Goal: Transaction & Acquisition: Purchase product/service

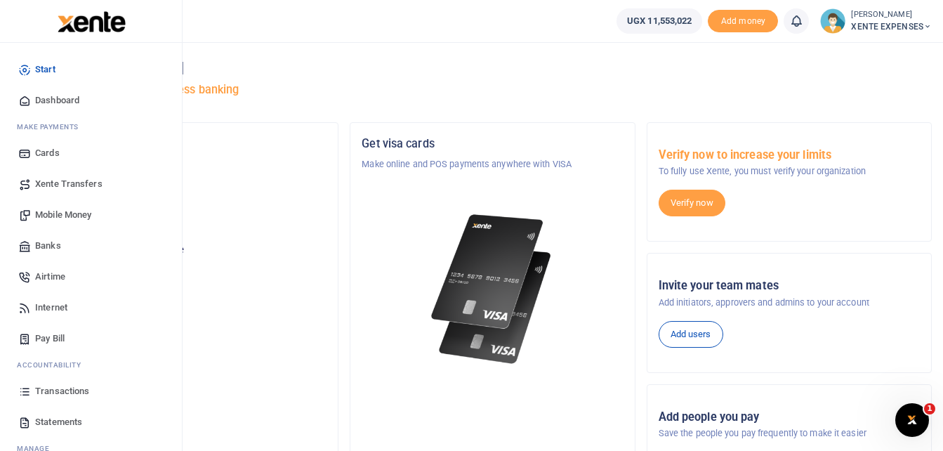
click at [81, 393] on span "Transactions" at bounding box center [62, 391] width 54 height 14
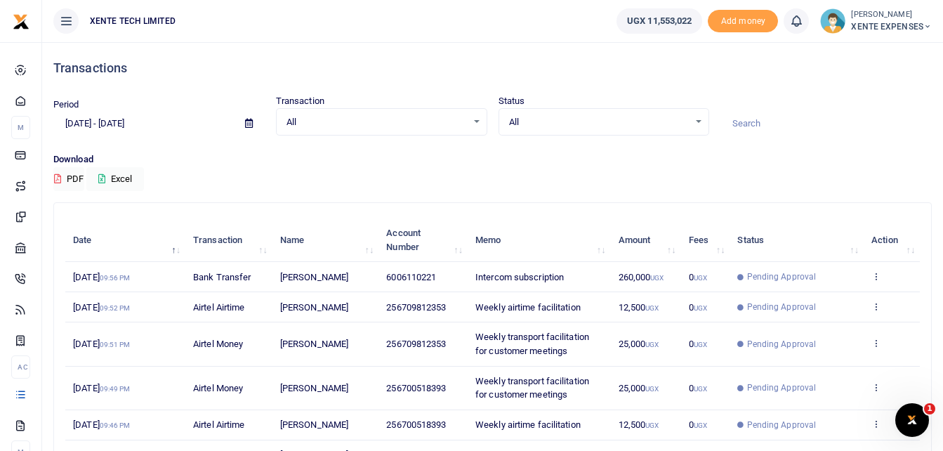
click at [751, 119] on input at bounding box center [826, 124] width 211 height 24
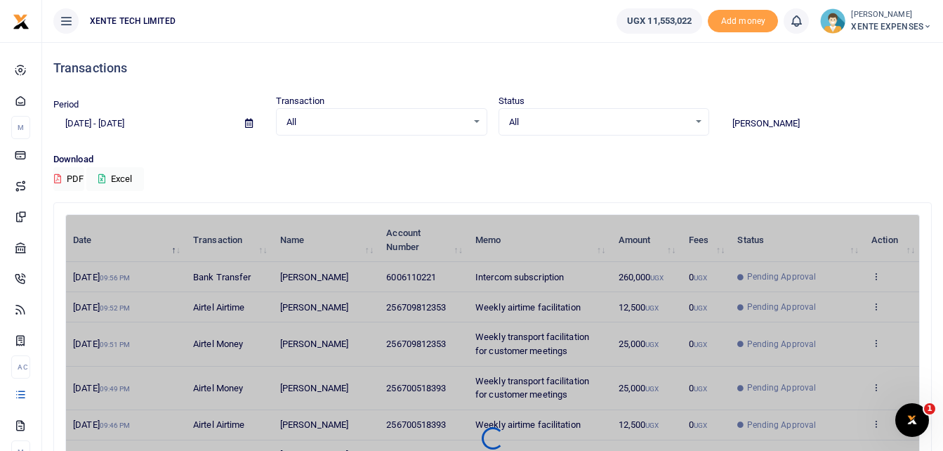
type input "Francis"
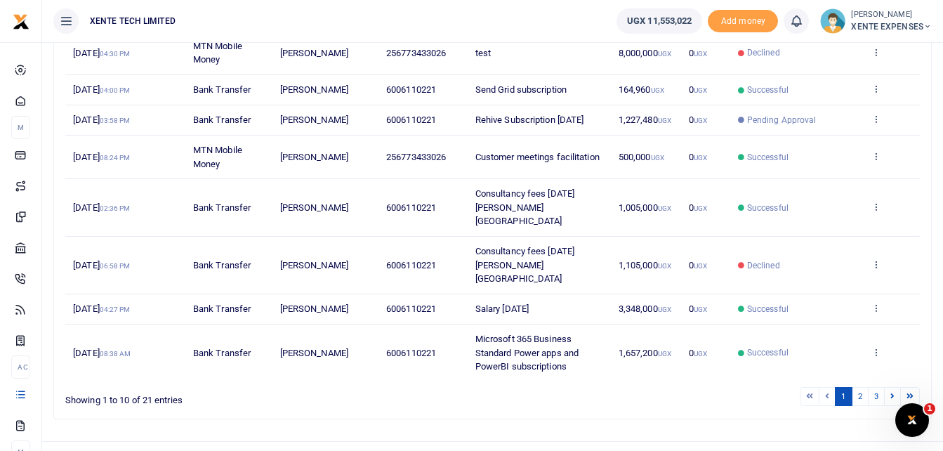
scroll to position [318, 0]
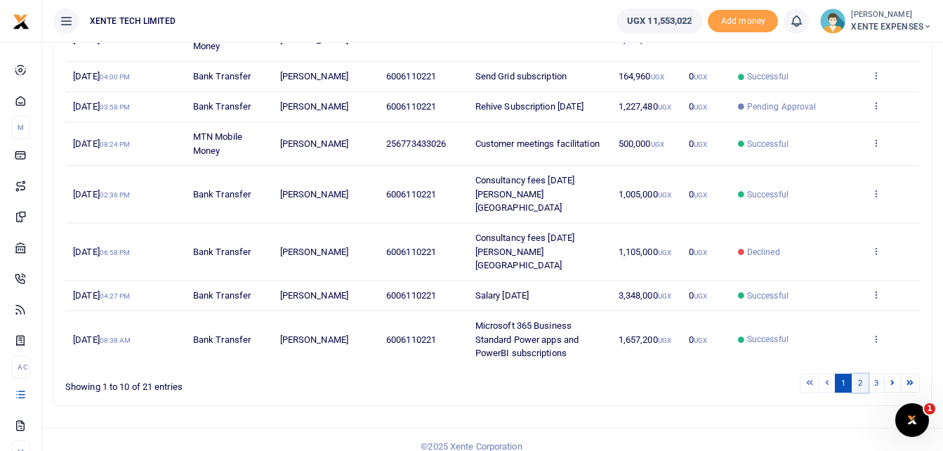
click at [860, 374] on link "2" at bounding box center [860, 383] width 17 height 19
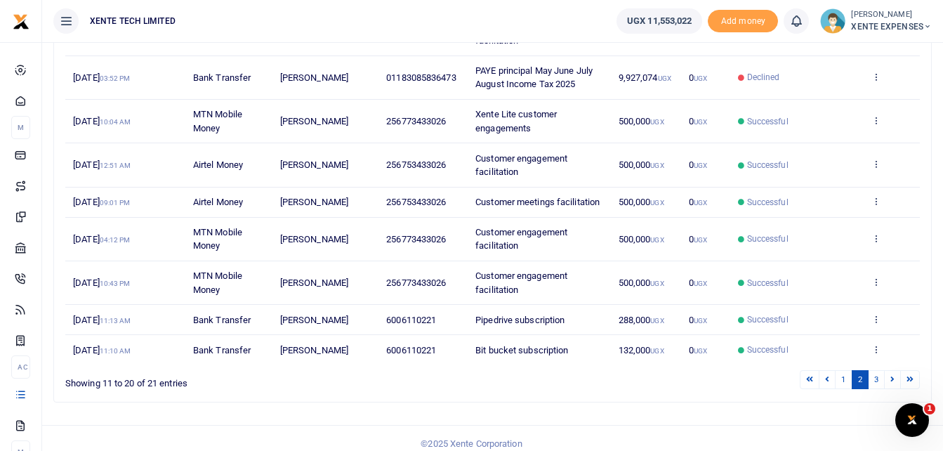
scroll to position [291, 0]
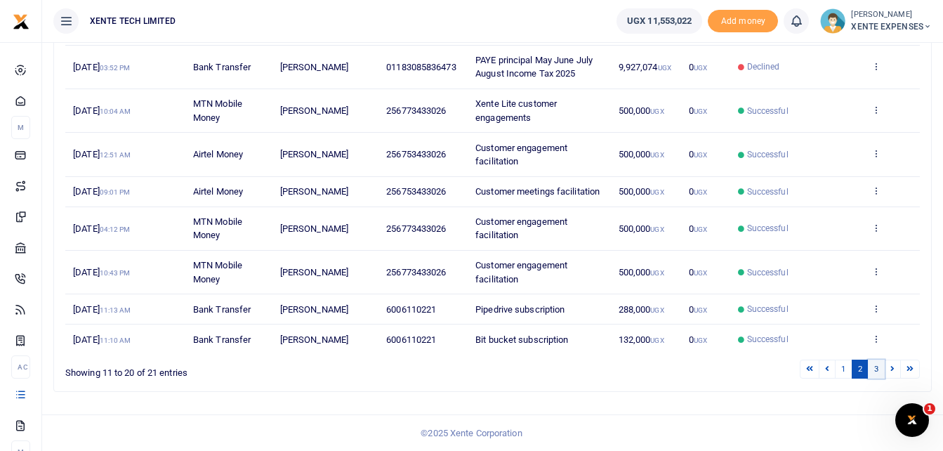
click at [874, 367] on link "3" at bounding box center [876, 369] width 17 height 19
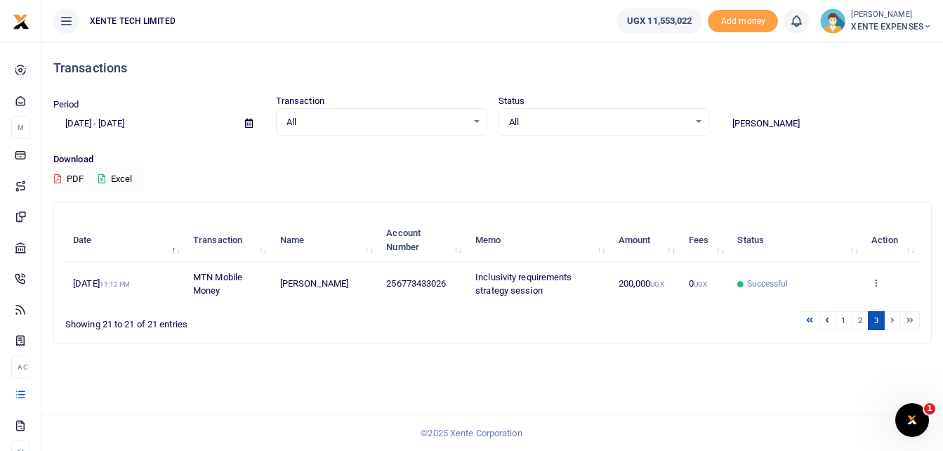
scroll to position [0, 0]
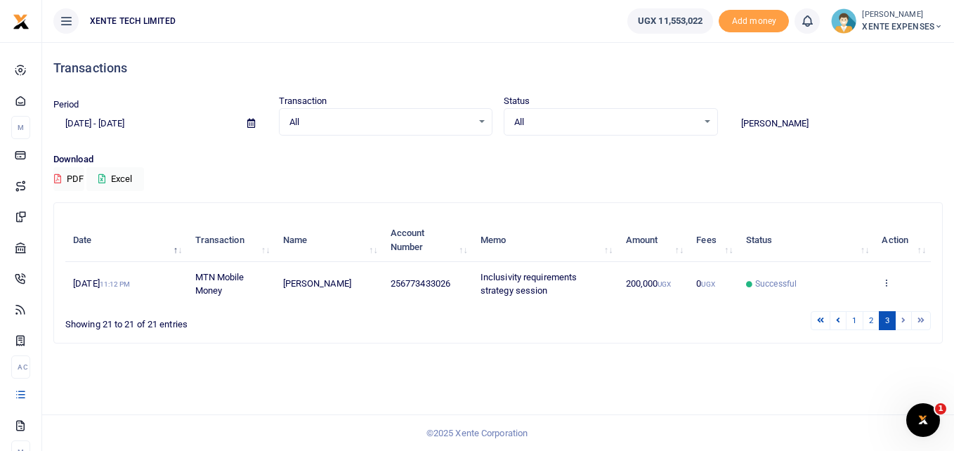
click at [250, 122] on icon at bounding box center [251, 123] width 8 height 9
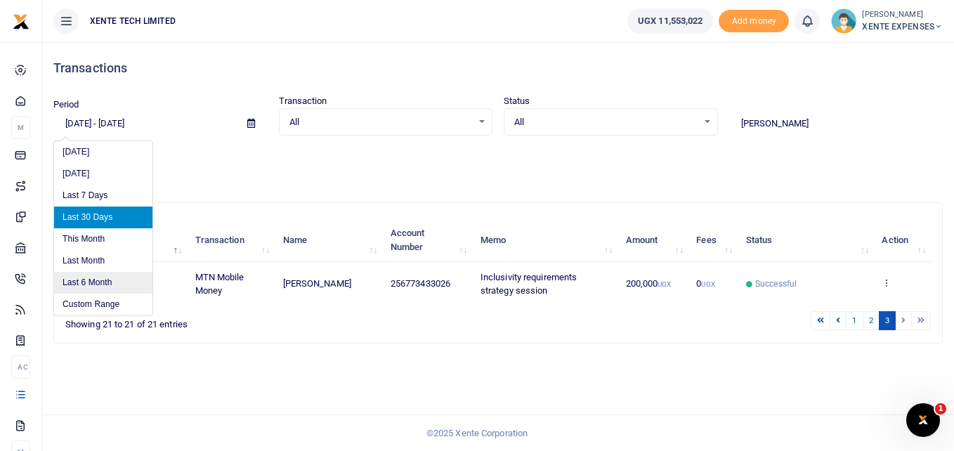
click at [100, 278] on li "Last 6 Month" at bounding box center [103, 283] width 98 height 22
type input "04/08/2025 - 10/08/2025"
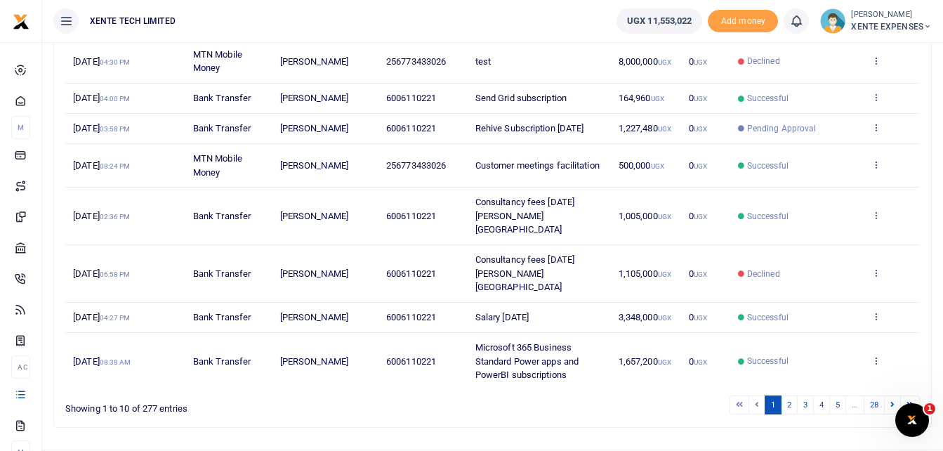
scroll to position [318, 0]
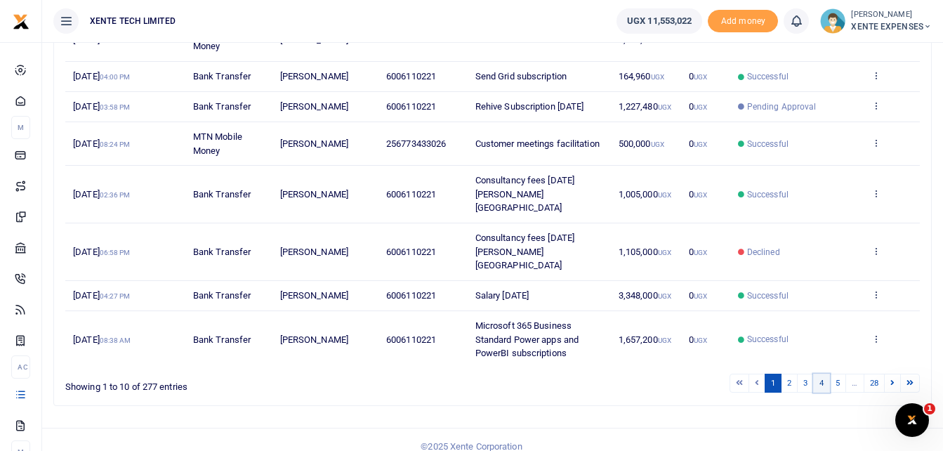
click at [823, 374] on link "4" at bounding box center [821, 383] width 17 height 19
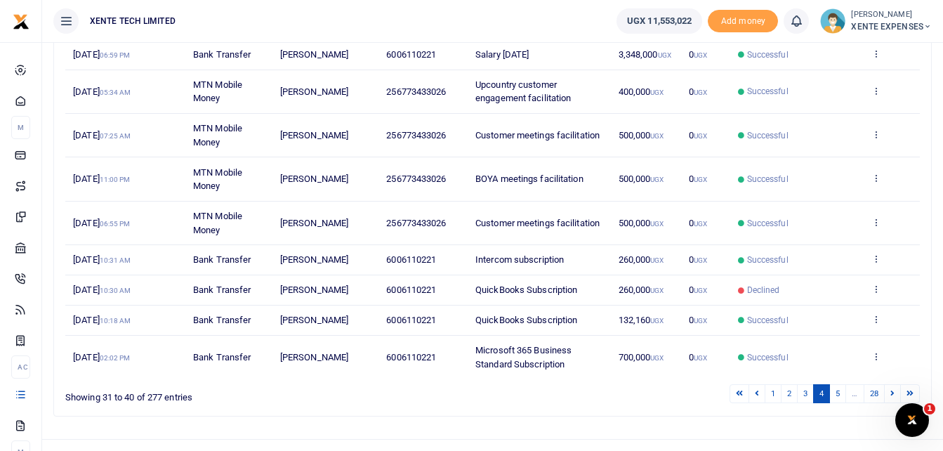
scroll to position [291, 0]
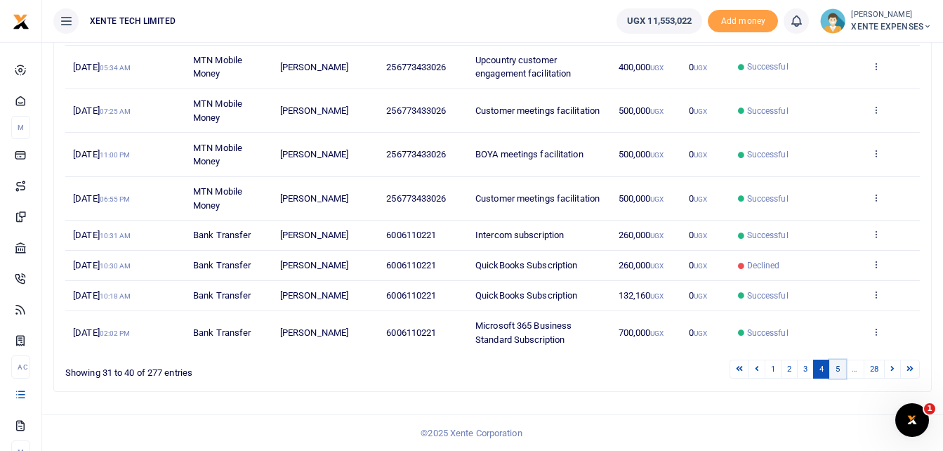
click at [841, 369] on link "5" at bounding box center [837, 369] width 17 height 19
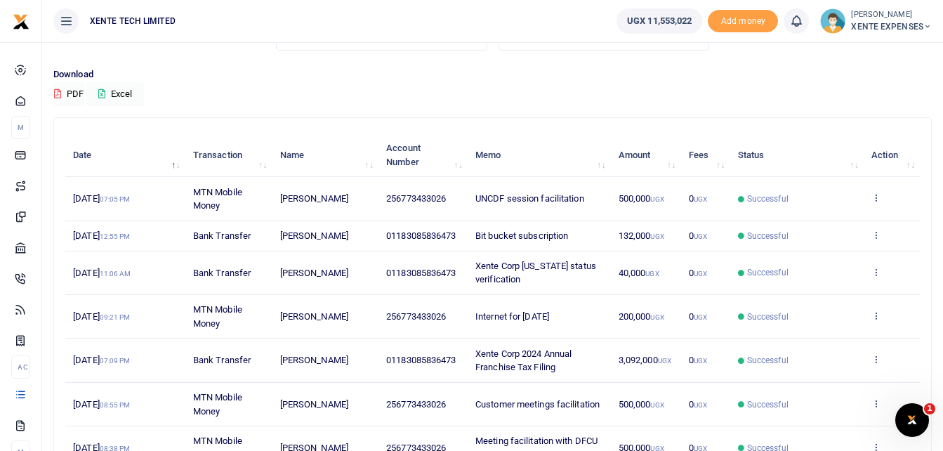
scroll to position [51, 0]
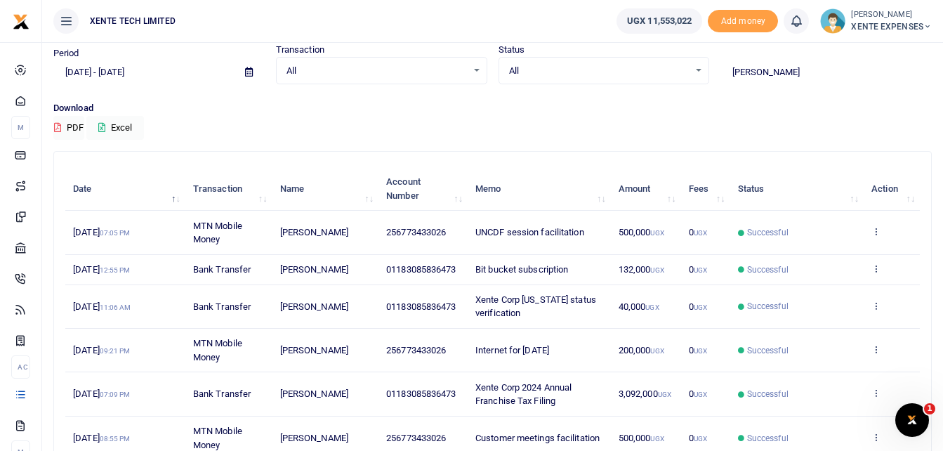
click at [794, 74] on input "Francis" at bounding box center [826, 72] width 211 height 24
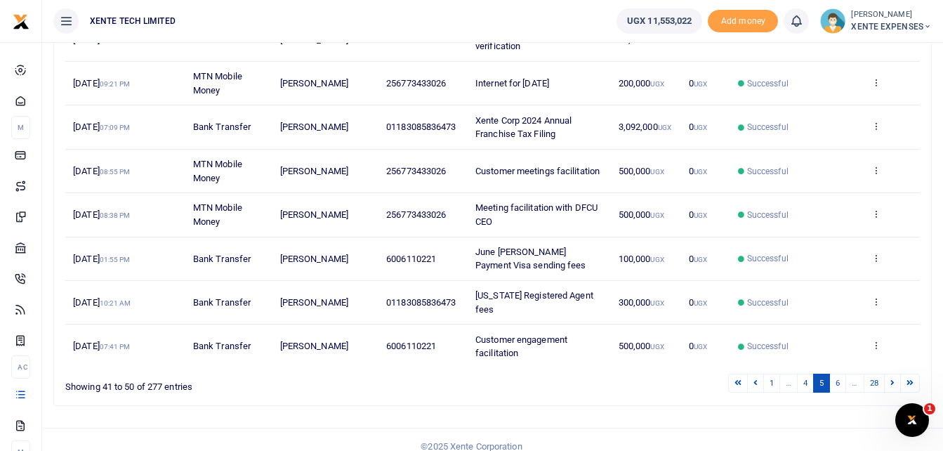
scroll to position [329, 0]
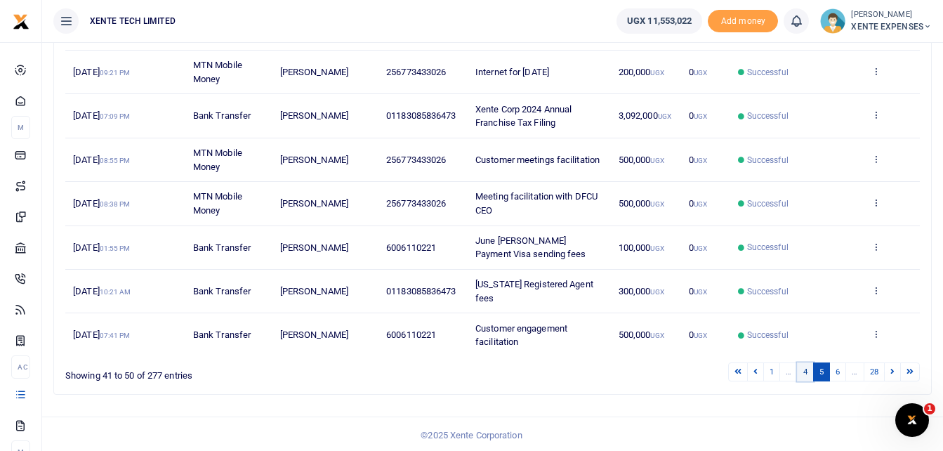
click at [805, 370] on link "4" at bounding box center [805, 371] width 17 height 19
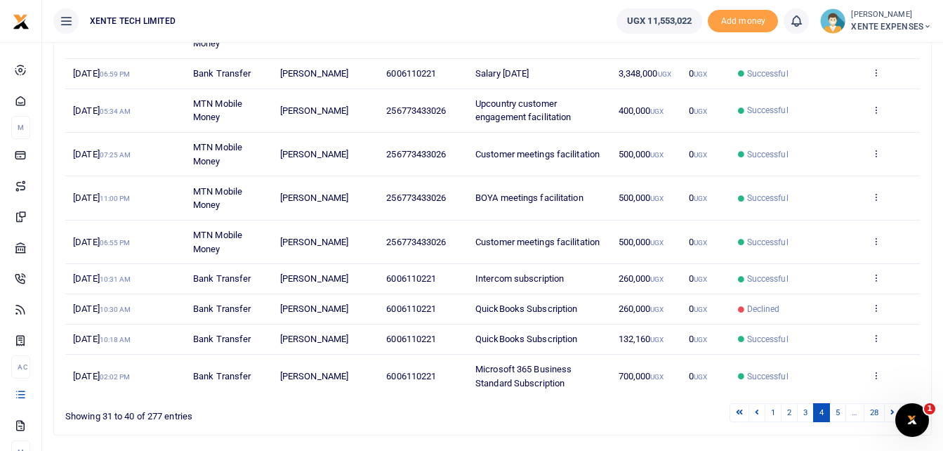
scroll to position [291, 0]
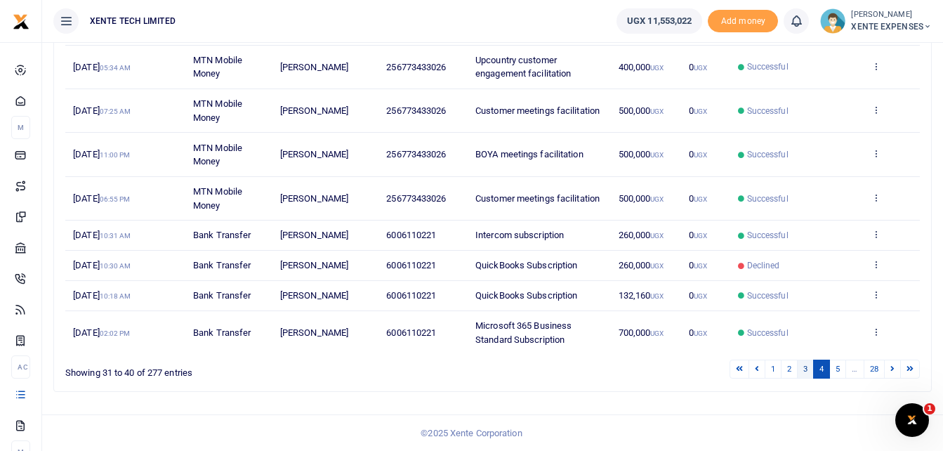
click at [800, 369] on link "3" at bounding box center [805, 369] width 17 height 19
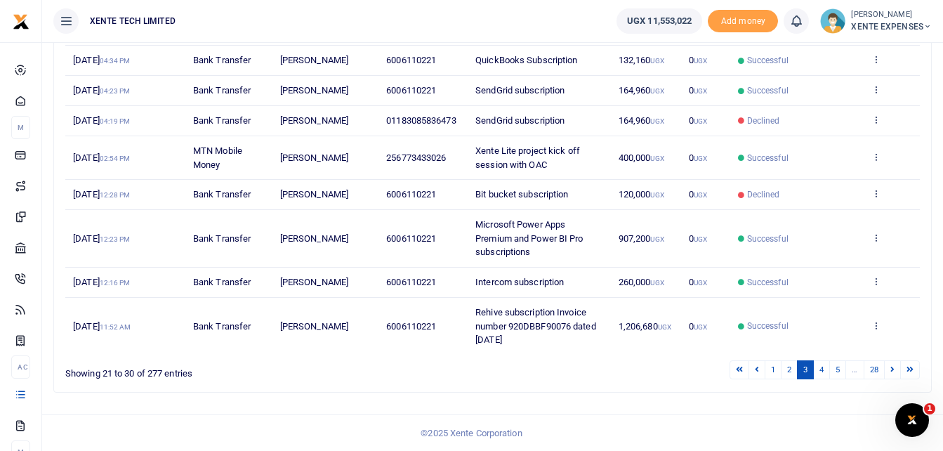
scroll to position [305, 0]
click at [786, 369] on link "2" at bounding box center [789, 369] width 17 height 19
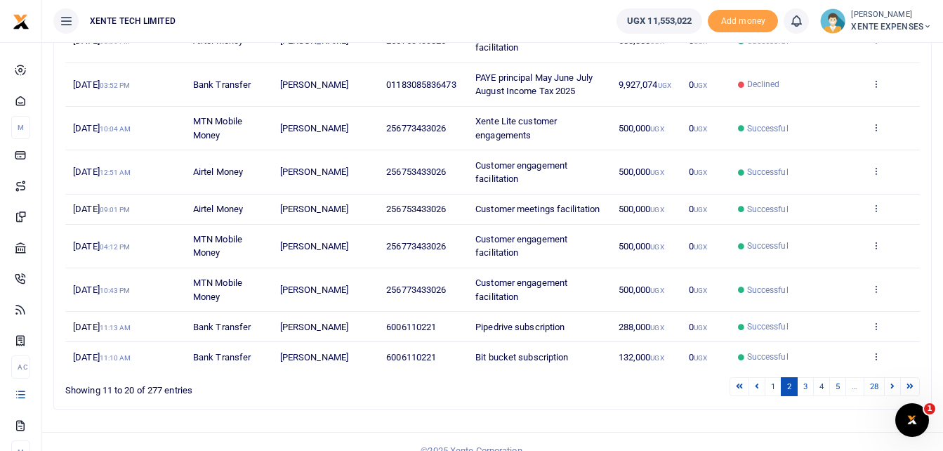
scroll to position [291, 0]
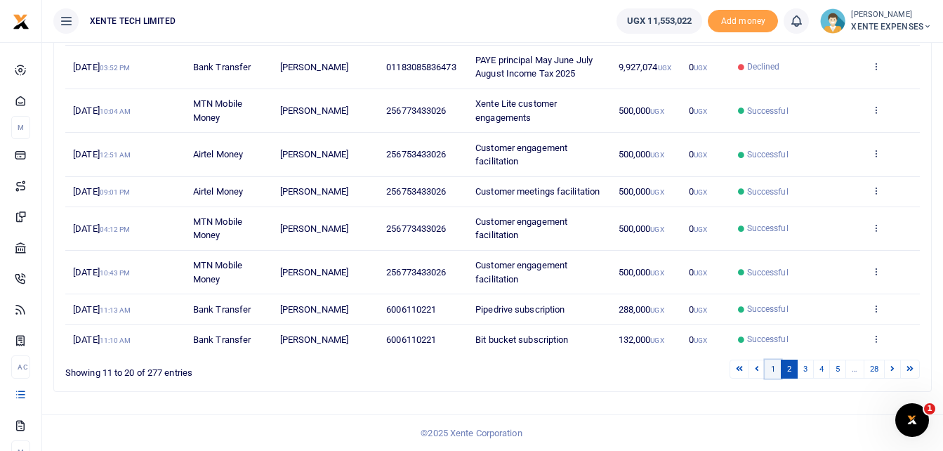
click at [772, 368] on link "1" at bounding box center [773, 369] width 17 height 19
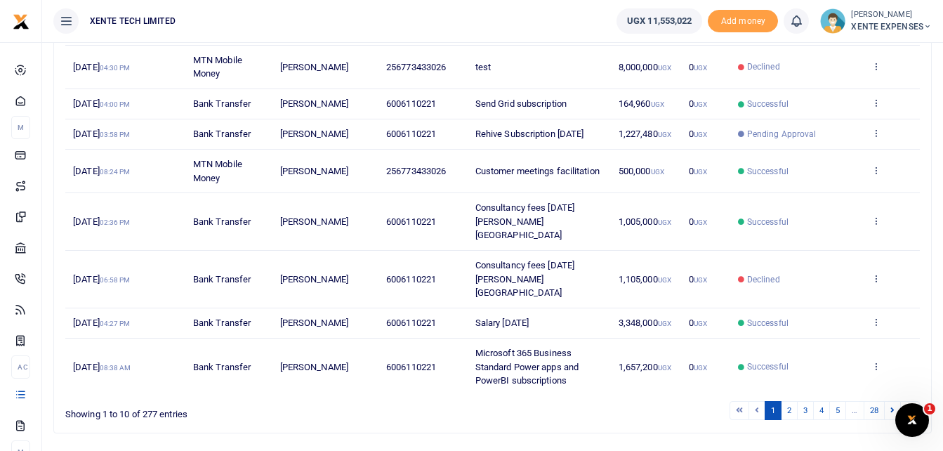
scroll to position [318, 0]
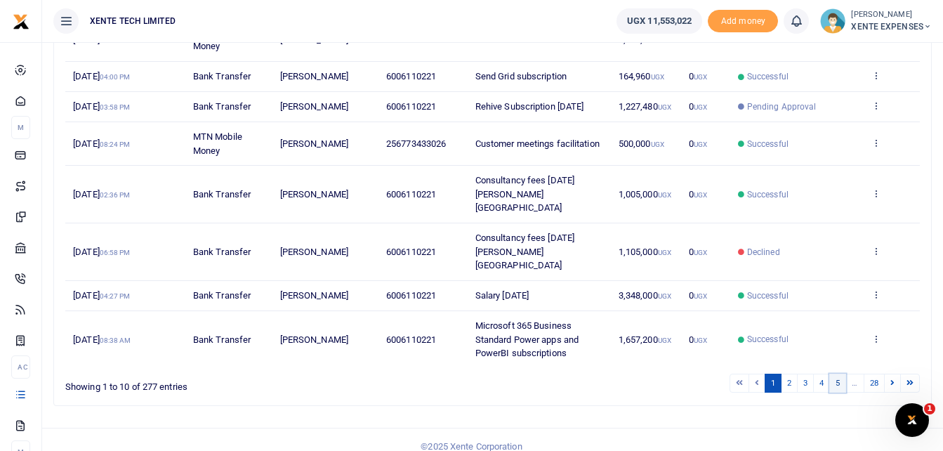
click at [840, 374] on link "5" at bounding box center [837, 383] width 17 height 19
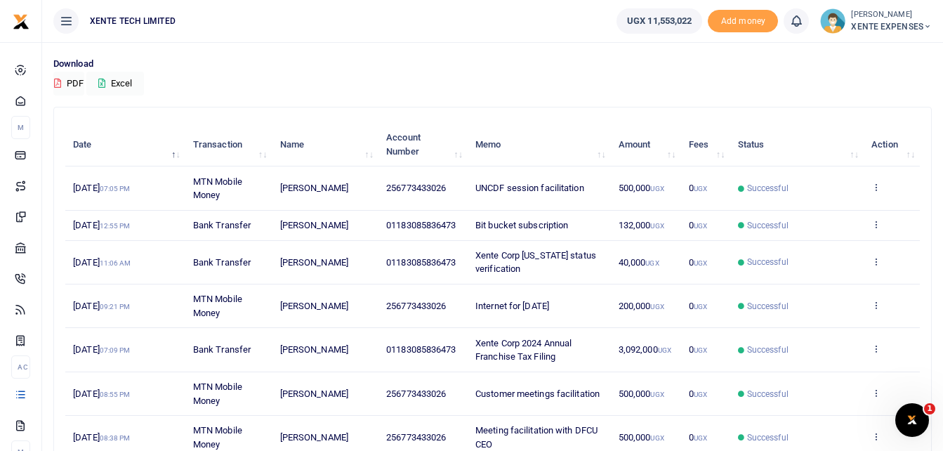
scroll to position [0, 0]
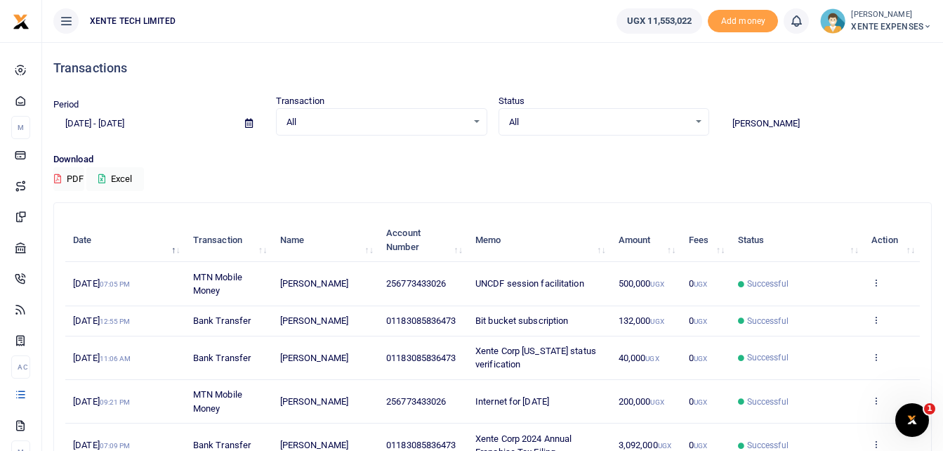
click at [770, 125] on input "Francis" at bounding box center [826, 124] width 211 height 24
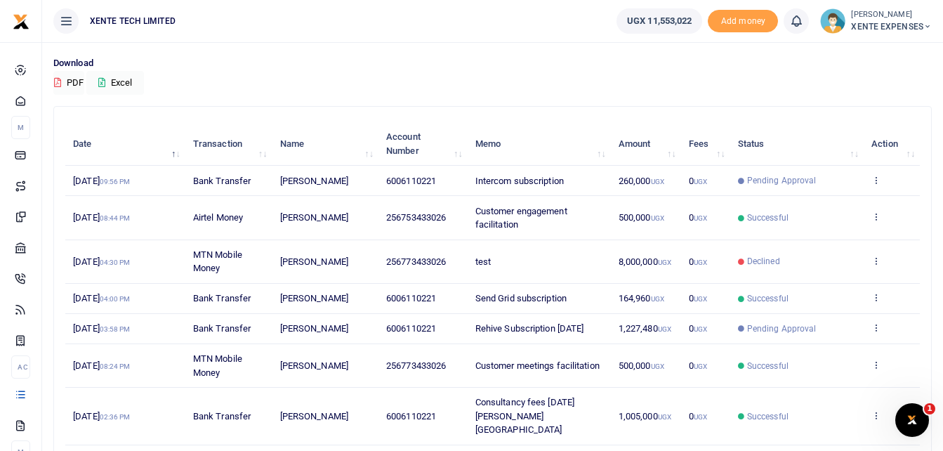
scroll to position [281, 0]
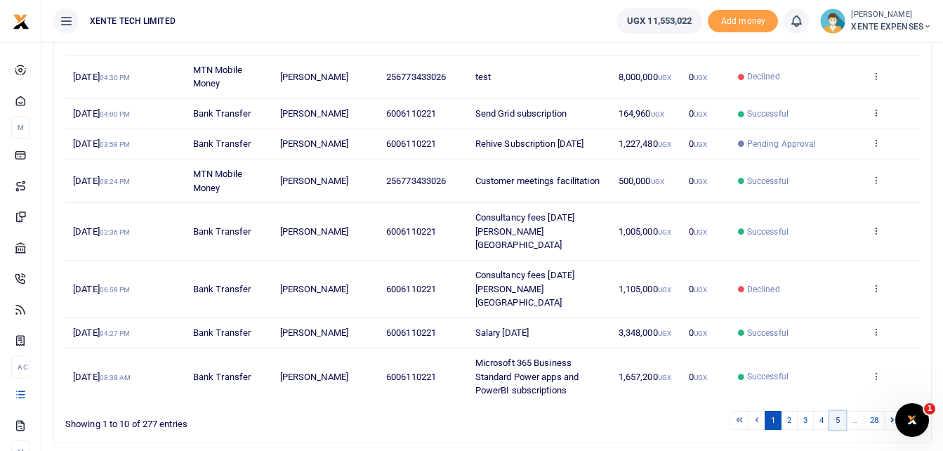
click at [835, 411] on link "5" at bounding box center [837, 420] width 17 height 19
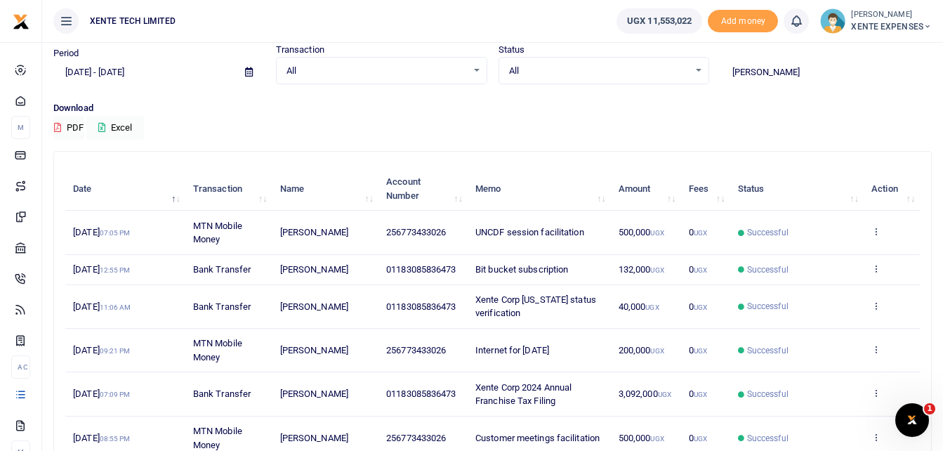
scroll to position [0, 0]
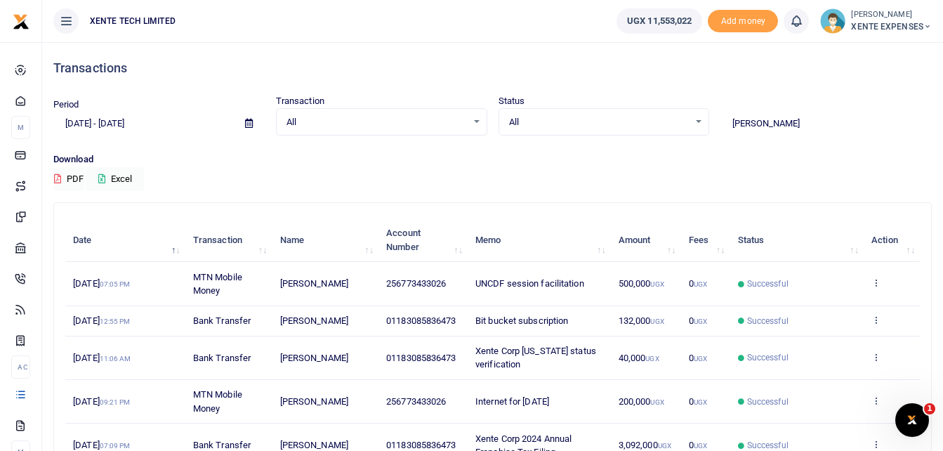
click at [779, 122] on input "Francis" at bounding box center [826, 124] width 211 height 24
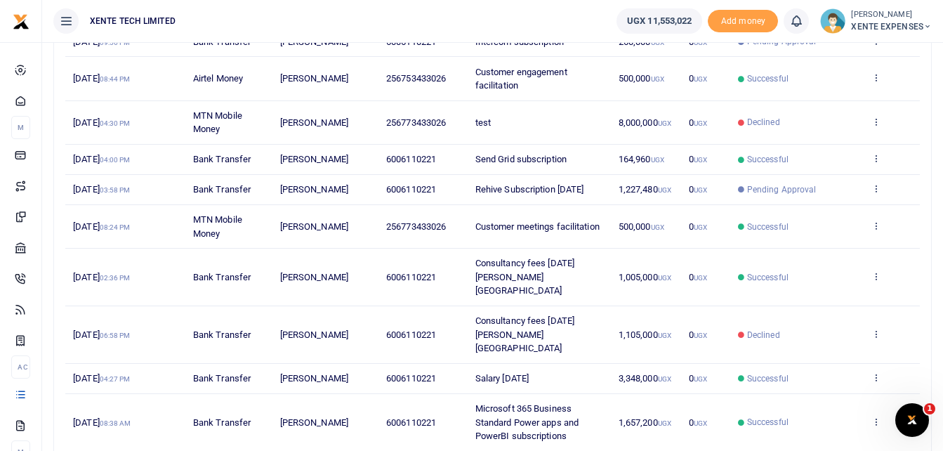
scroll to position [211, 0]
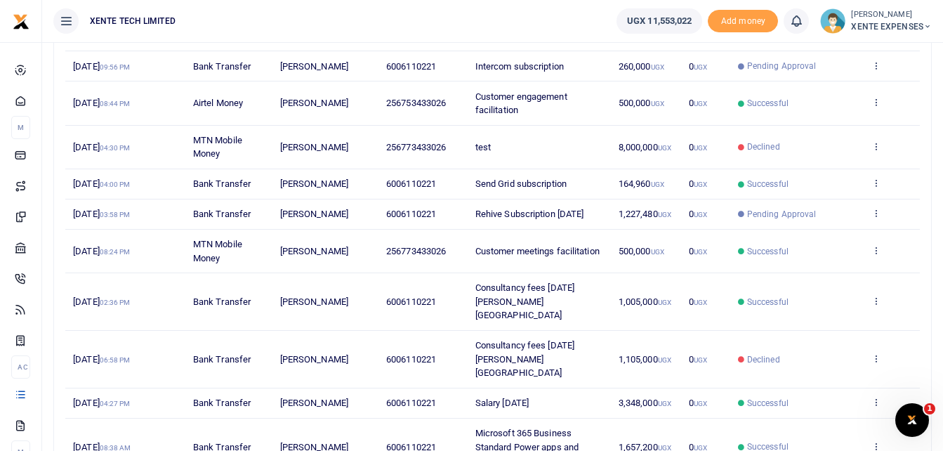
click at [428, 149] on span "256773433026" at bounding box center [416, 147] width 60 height 11
copy span "256773433026"
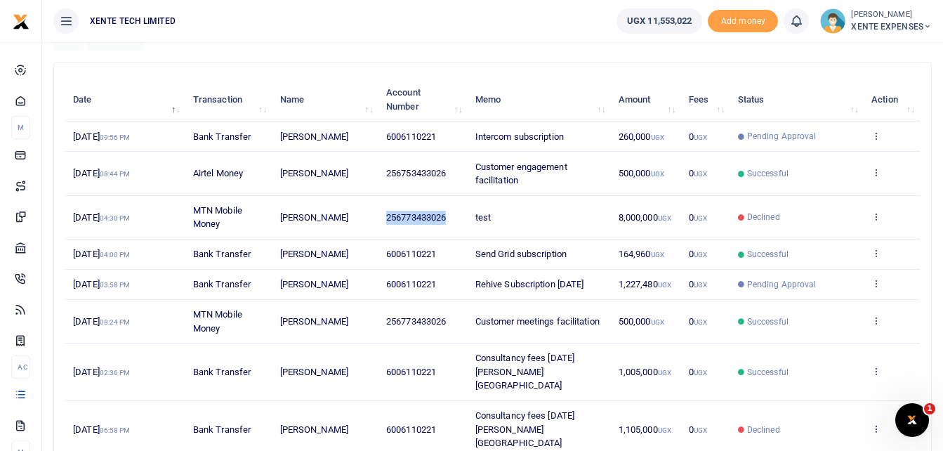
scroll to position [0, 0]
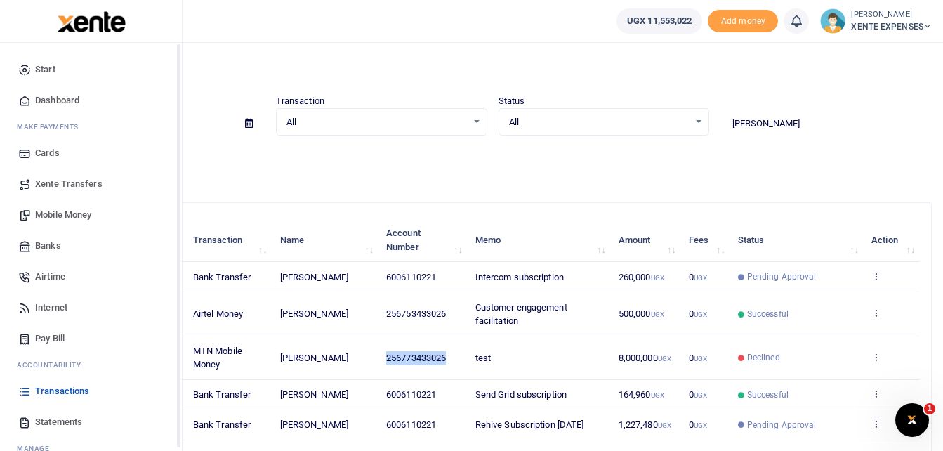
click at [55, 278] on span "Airtime" at bounding box center [50, 277] width 30 height 14
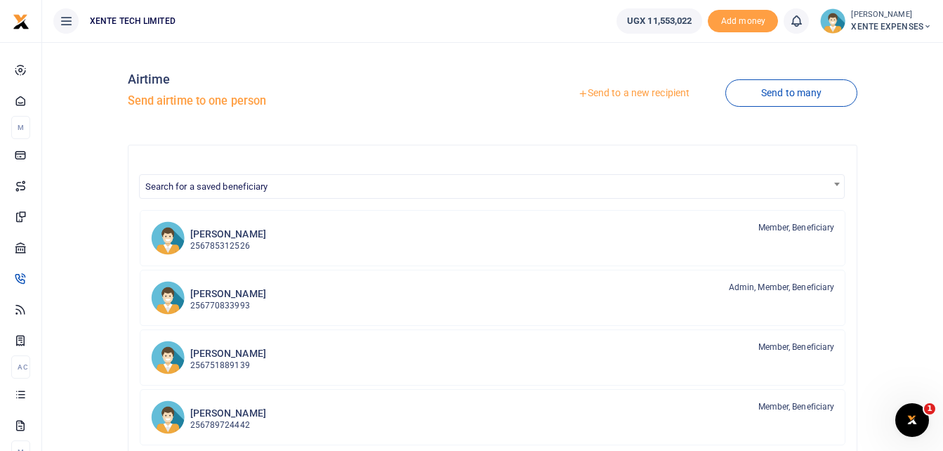
click at [650, 91] on link "Send to a new recipient" at bounding box center [633, 93] width 183 height 25
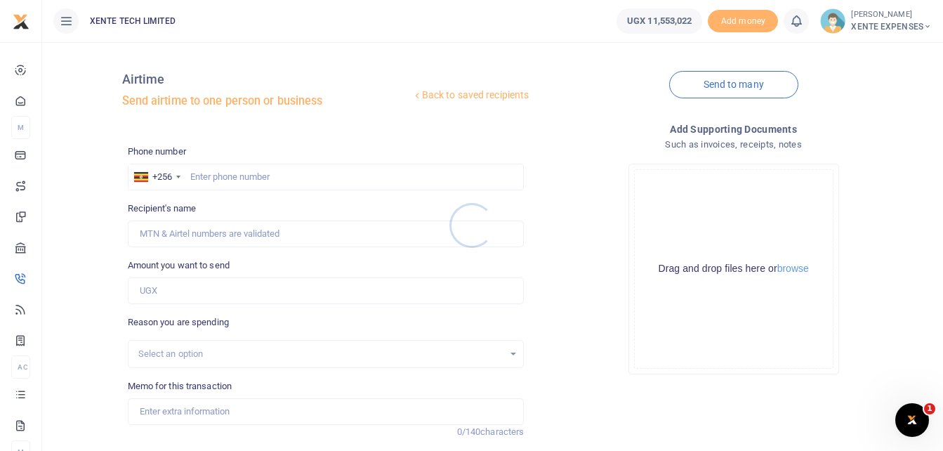
click at [211, 176] on div at bounding box center [471, 225] width 943 height 451
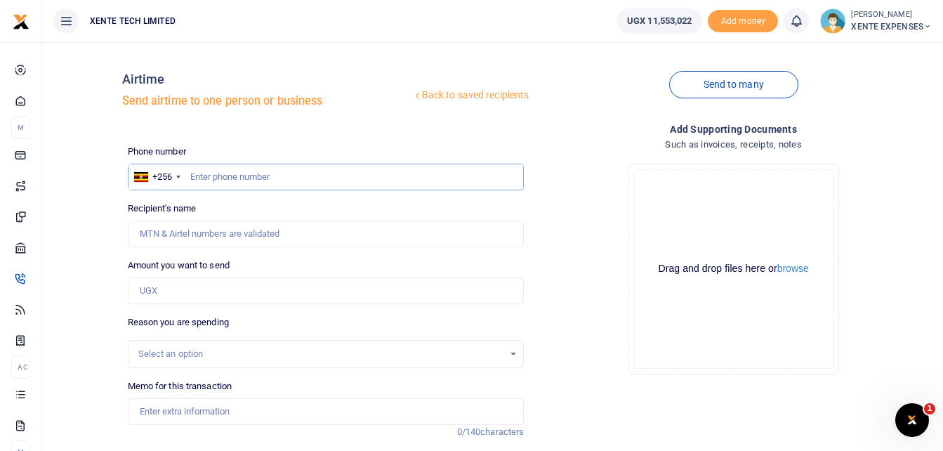
click at [211, 176] on input "text" at bounding box center [326, 177] width 397 height 27
paste input "256773433026"
type input "256773433026"
click at [206, 176] on input "256773433026" at bounding box center [326, 177] width 397 height 27
type input "[PERSON_NAME]"
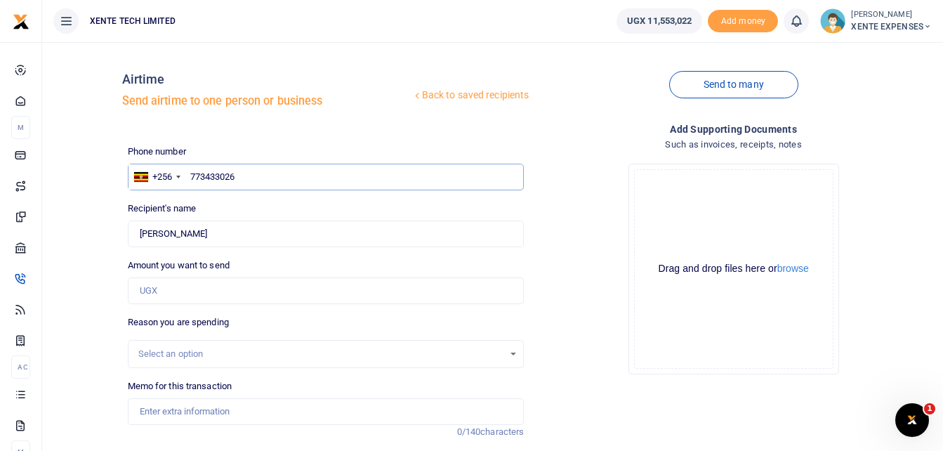
type input "773433026"
click at [214, 298] on input "Amount you want to send" at bounding box center [326, 290] width 397 height 27
type input "100,000"
click at [233, 363] on div "Select an option" at bounding box center [326, 354] width 397 height 28
click at [231, 354] on div "Select an option" at bounding box center [321, 354] width 366 height 14
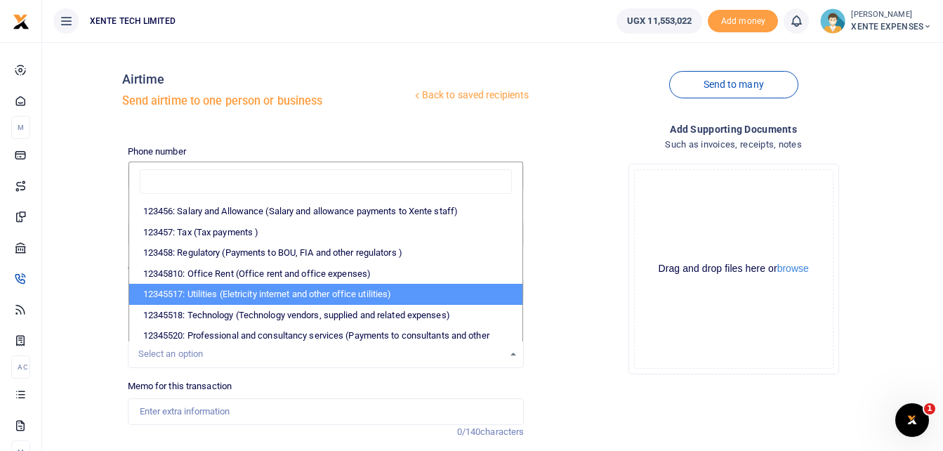
click at [256, 291] on li "12345517: Utilities (Eletricity internet and other office utilities)" at bounding box center [326, 294] width 394 height 21
select select "12"
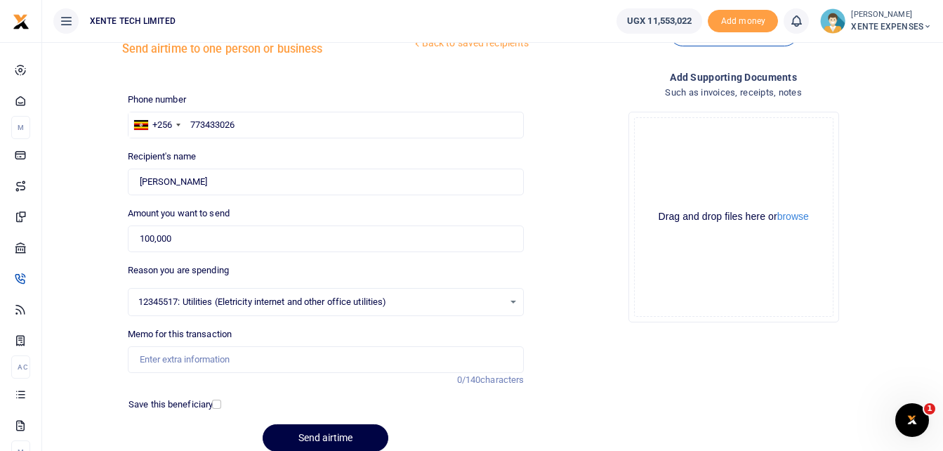
scroll to position [112, 0]
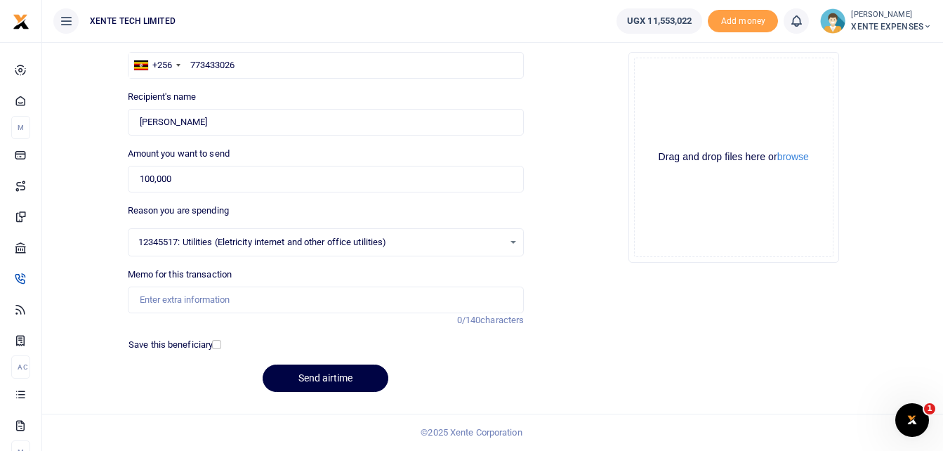
click at [512, 239] on div "12345517: Utilities (Eletricity internet and other office utilities) Select an …" at bounding box center [326, 242] width 395 height 15
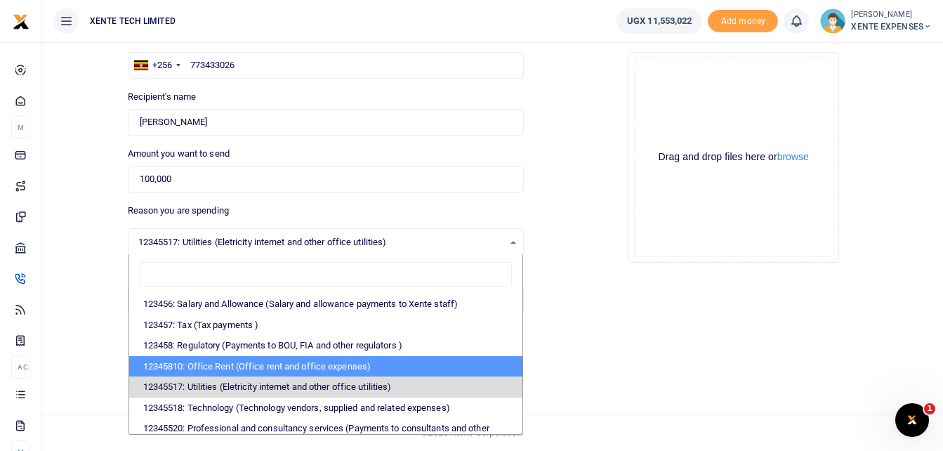
click at [640, 318] on div "Add supporting Documents Such as invoices, receipts, notes Drop your files here…" at bounding box center [733, 206] width 408 height 393
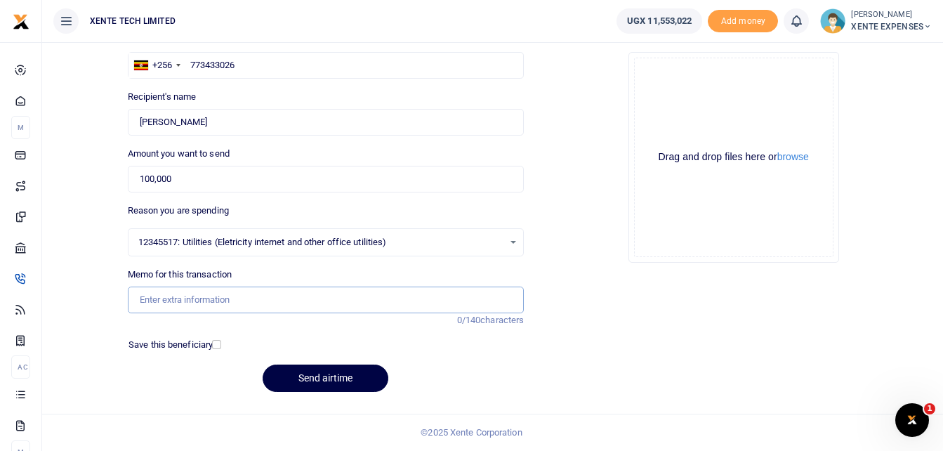
click at [230, 302] on input "Memo for this transaction" at bounding box center [326, 300] width 397 height 27
type input "Airtime facilitation"
click at [301, 380] on button "Send airtime" at bounding box center [326, 377] width 126 height 27
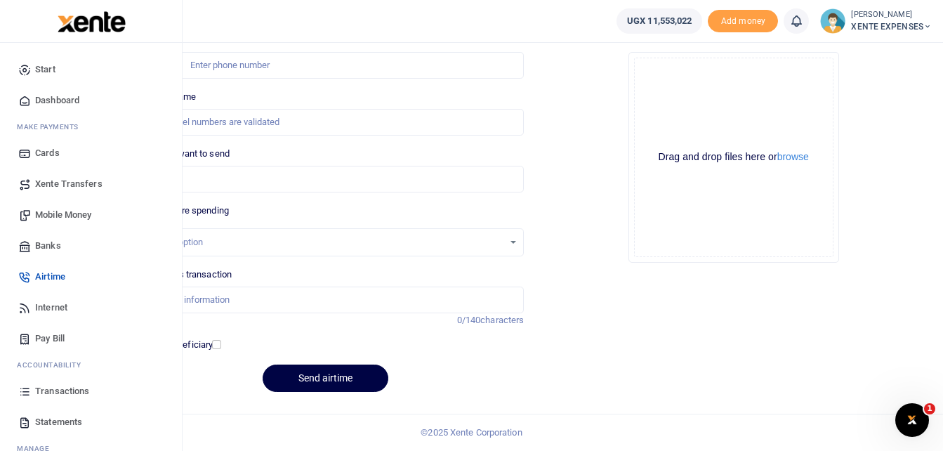
click at [66, 391] on span "Transactions" at bounding box center [62, 391] width 54 height 14
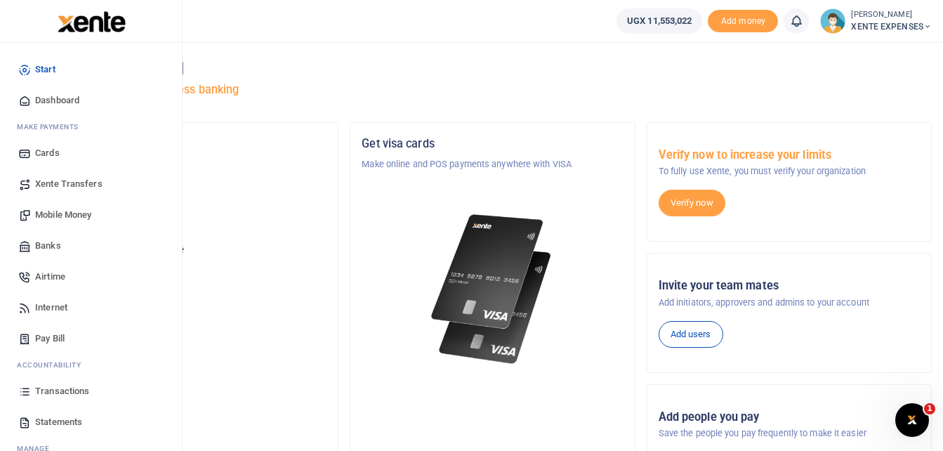
click at [29, 242] on icon at bounding box center [24, 245] width 13 height 13
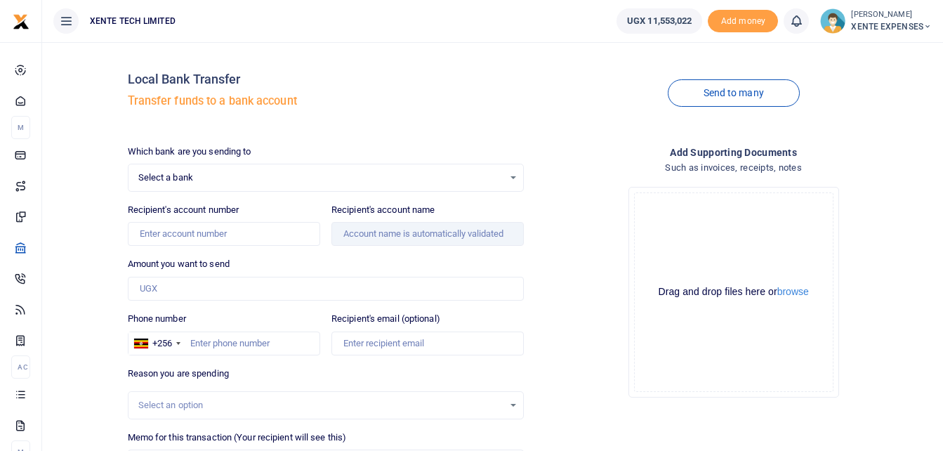
click at [383, 182] on span "Select a bank" at bounding box center [321, 178] width 366 height 14
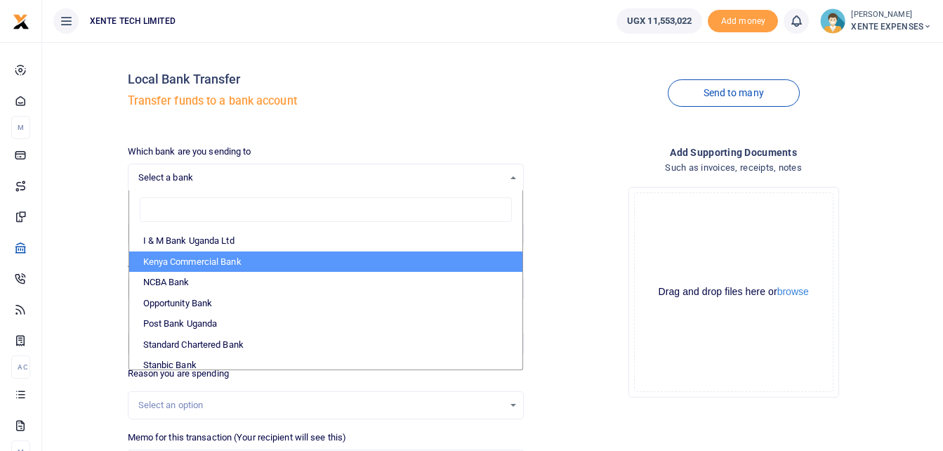
scroll to position [351, 0]
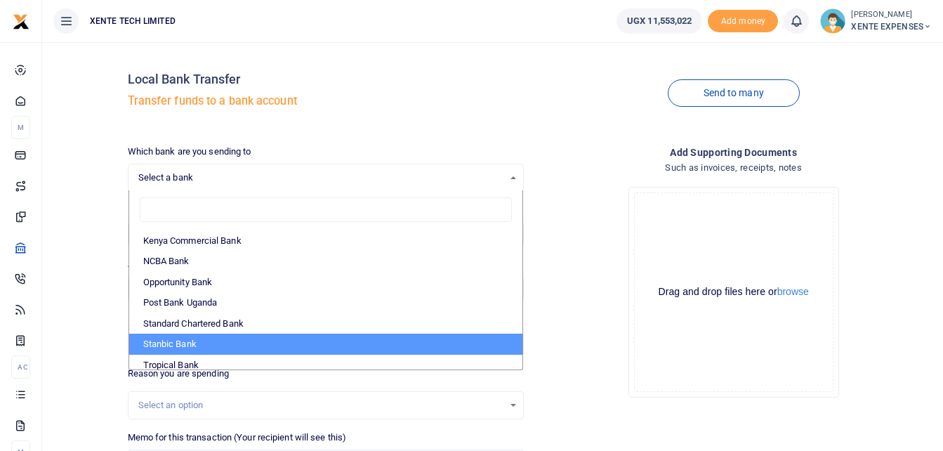
click at [194, 344] on li "Stanbic Bank" at bounding box center [326, 344] width 394 height 21
select select "STANBIC"
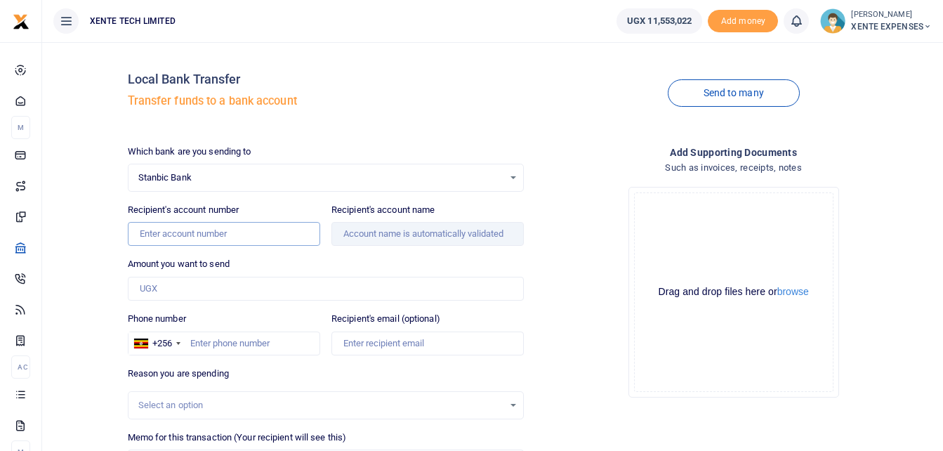
click at [173, 235] on input "Recipient's account number" at bounding box center [224, 234] width 192 height 24
paste input "9030019402028"
type input "9030019402028"
type input "Group Vivendi Africa Uganda Limited"
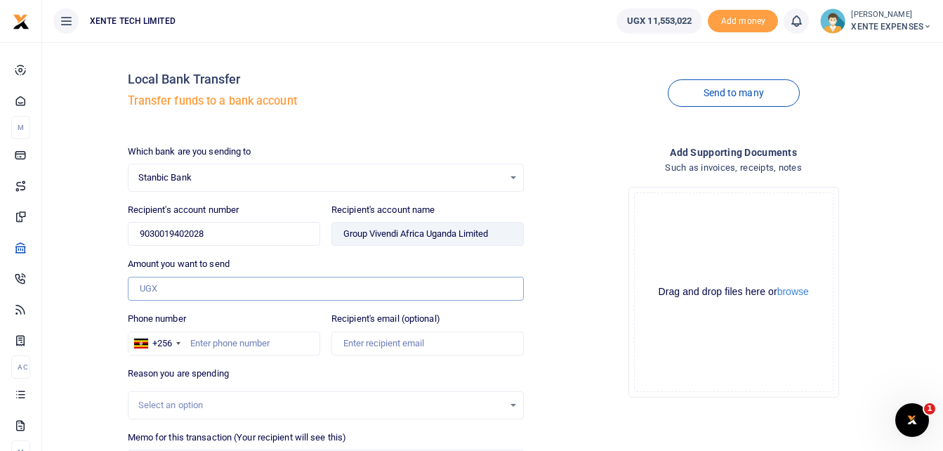
click at [232, 278] on input "Amount you want to send" at bounding box center [326, 289] width 397 height 24
paste input "220,000"
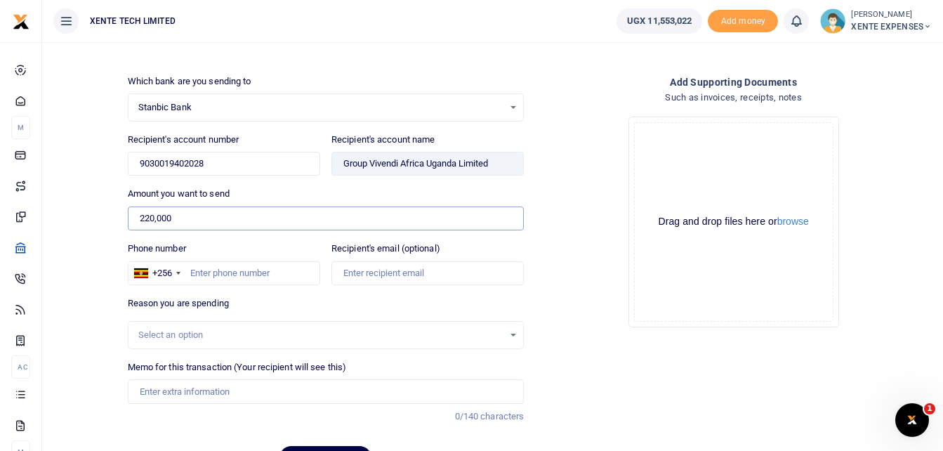
type input "220,000"
click at [240, 273] on input "Phone number" at bounding box center [224, 273] width 192 height 24
paste input "XXXXXXXXXXXXXXXXXXXXXXXXX"
type input "X"
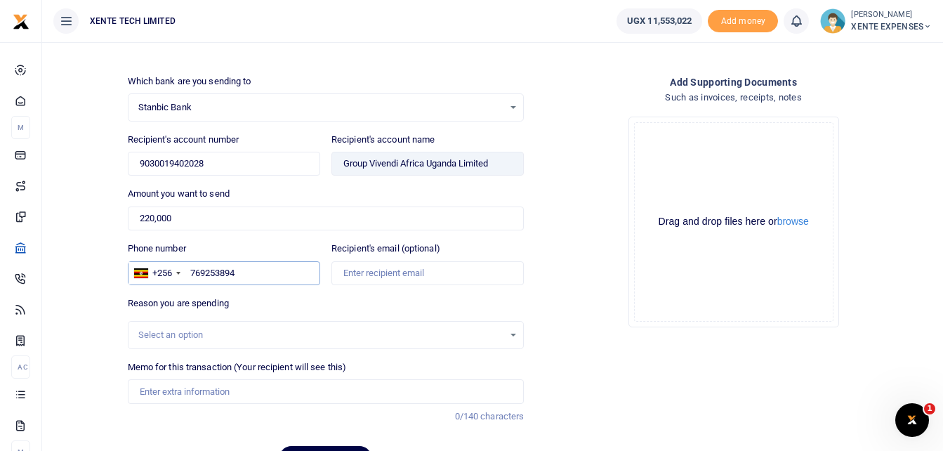
type input "769253894"
click at [211, 340] on div "Select an option" at bounding box center [321, 335] width 366 height 14
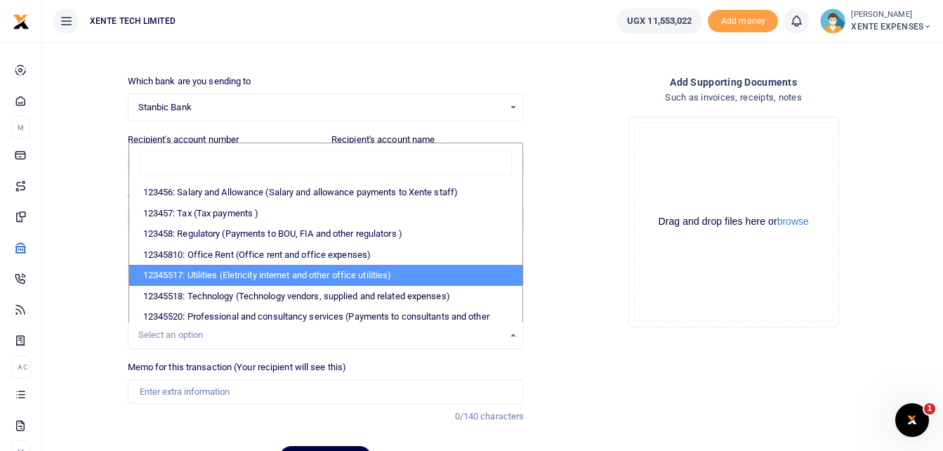
click at [235, 278] on li "12345517: Utilities (Eletricity internet and other office utilities)" at bounding box center [326, 275] width 394 height 21
select select "12"
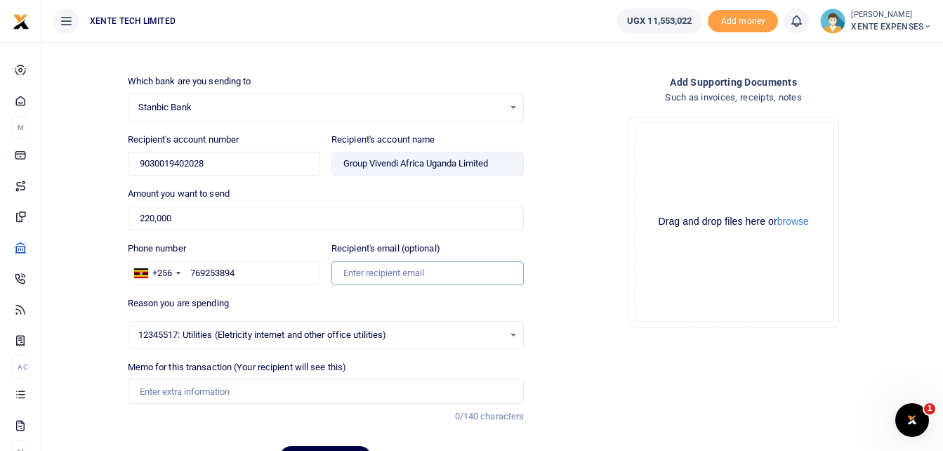
click at [362, 274] on input "Recipient's email (optional)" at bounding box center [427, 273] width 192 height 24
paste input "priscilla.birija.externe@gva.africa"
type input "priscilla.birija.externe@gva.africa"
click at [140, 216] on input "220,000" at bounding box center [326, 218] width 397 height 24
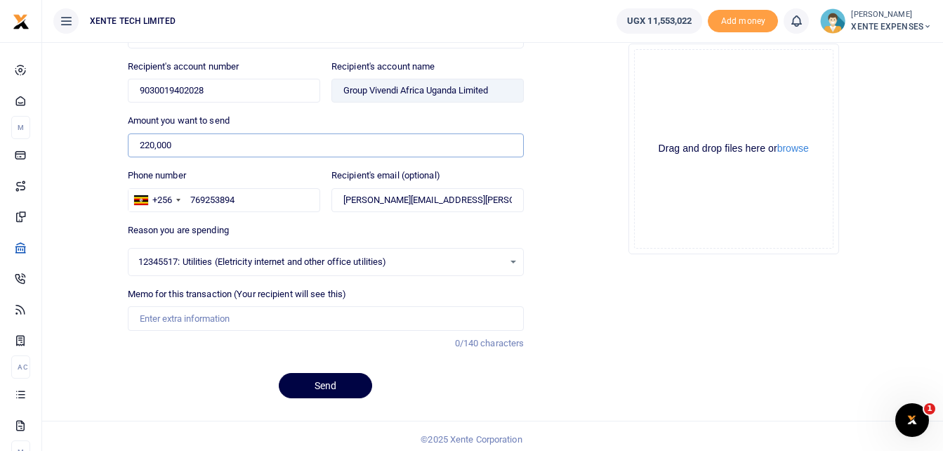
scroll to position [150, 0]
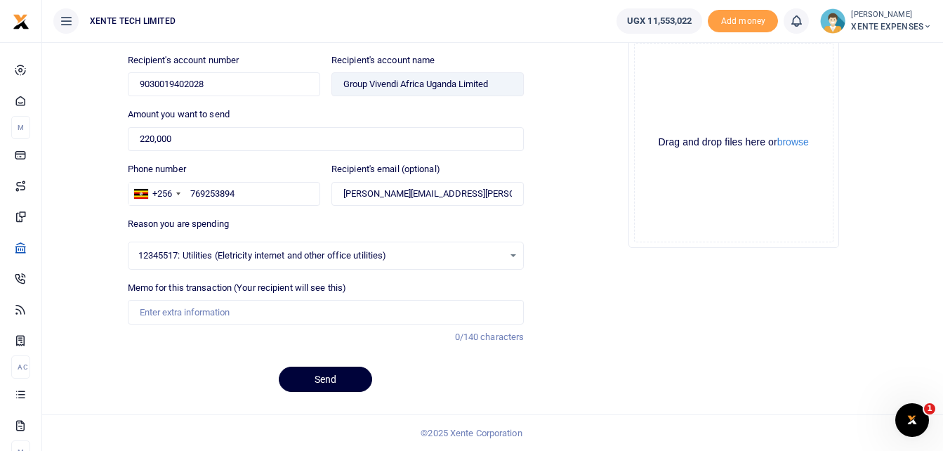
click at [327, 378] on button "Send" at bounding box center [325, 379] width 93 height 25
paste input "Internet Connectivity (Monthly Subscription)"
click at [138, 308] on input "Internet Connectivity (Monthly Subscription)" at bounding box center [326, 312] width 397 height 24
click at [312, 386] on button "Send" at bounding box center [325, 379] width 93 height 25
click at [313, 386] on button "Send" at bounding box center [325, 379] width 93 height 25
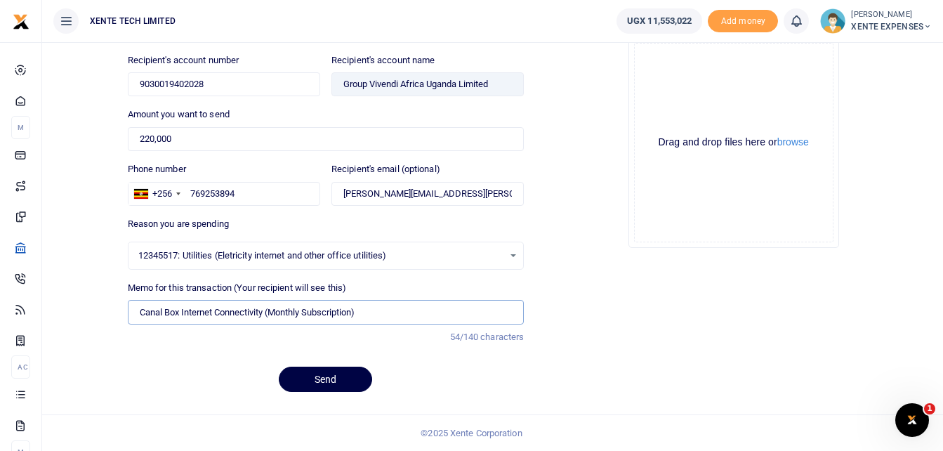
click at [272, 309] on input "Canal Box Internet Connectivity (Monthly Subscription)" at bounding box center [326, 312] width 397 height 24
click at [366, 310] on input "Canal Box Internet Connectivity Monthly Subscription)" at bounding box center [326, 312] width 397 height 24
click at [270, 312] on input "Canal Box Internet Connectivity Monthly Subscription" at bounding box center [326, 312] width 397 height 24
type input "Canal Box Internet Connectivity and Monthly Subscription"
click at [305, 380] on button "Send" at bounding box center [325, 379] width 93 height 25
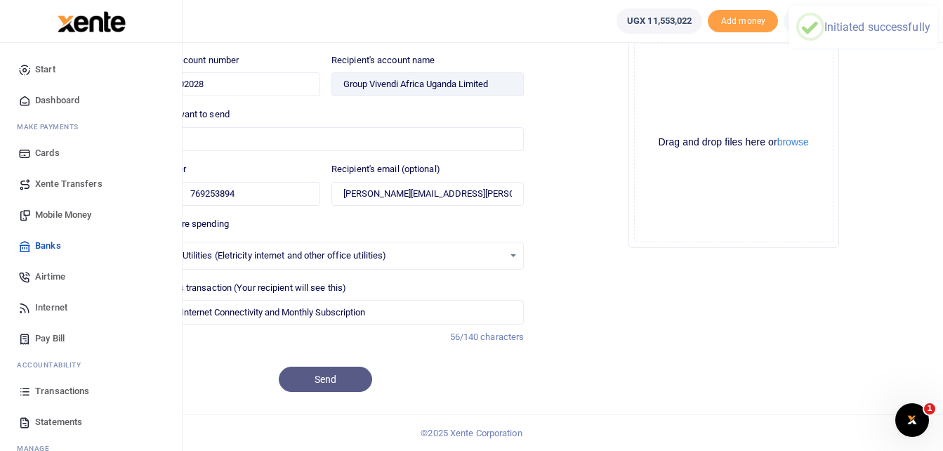
click at [55, 388] on span "Transactions" at bounding box center [62, 391] width 54 height 14
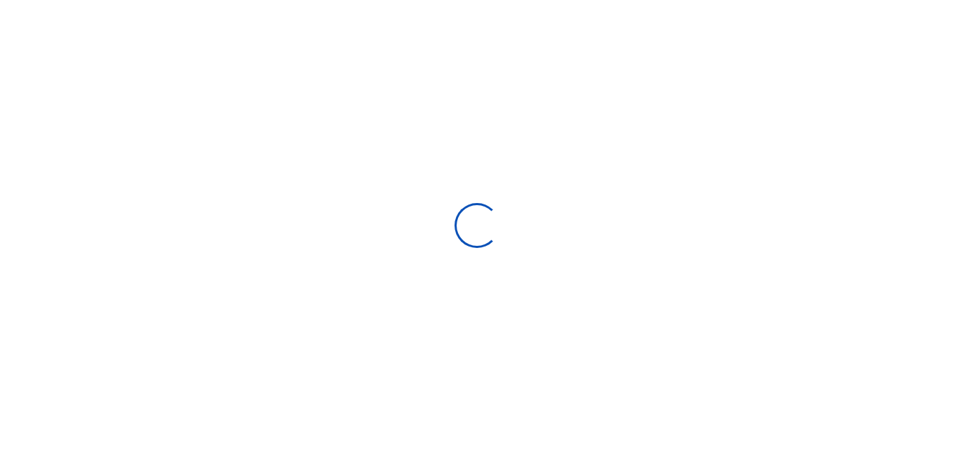
select select
type input "[DATE] - [DATE]"
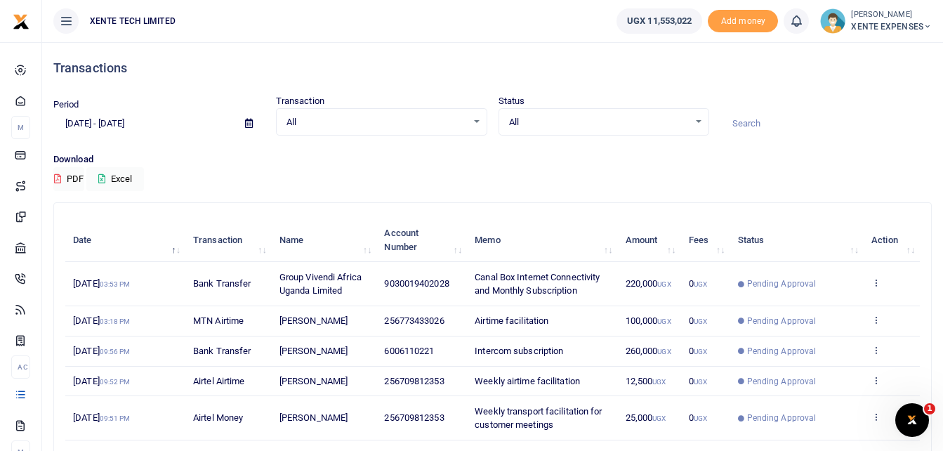
click at [775, 75] on h4 "Transactions" at bounding box center [492, 67] width 879 height 15
